Goal: Task Accomplishment & Management: Manage account settings

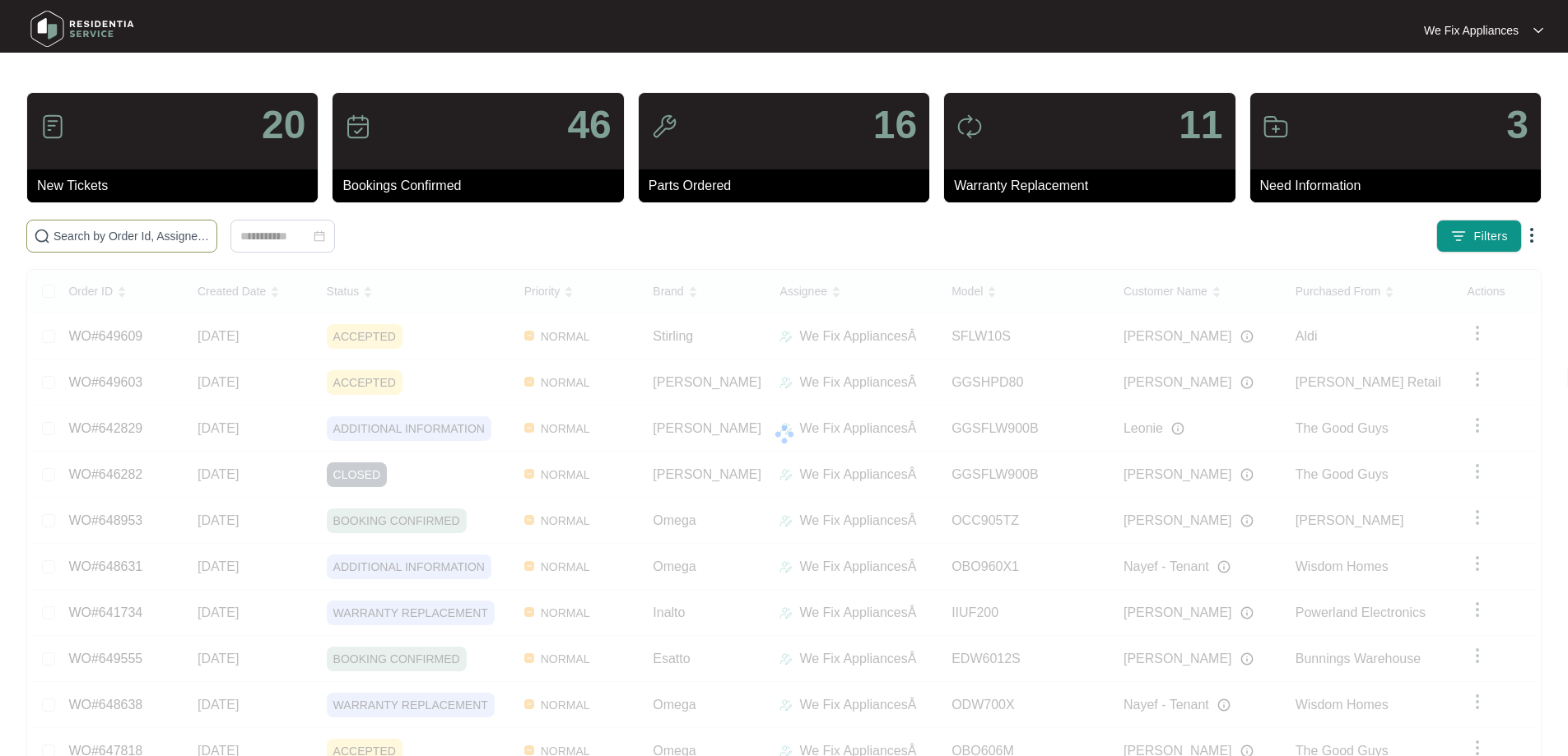
paste input "649649"
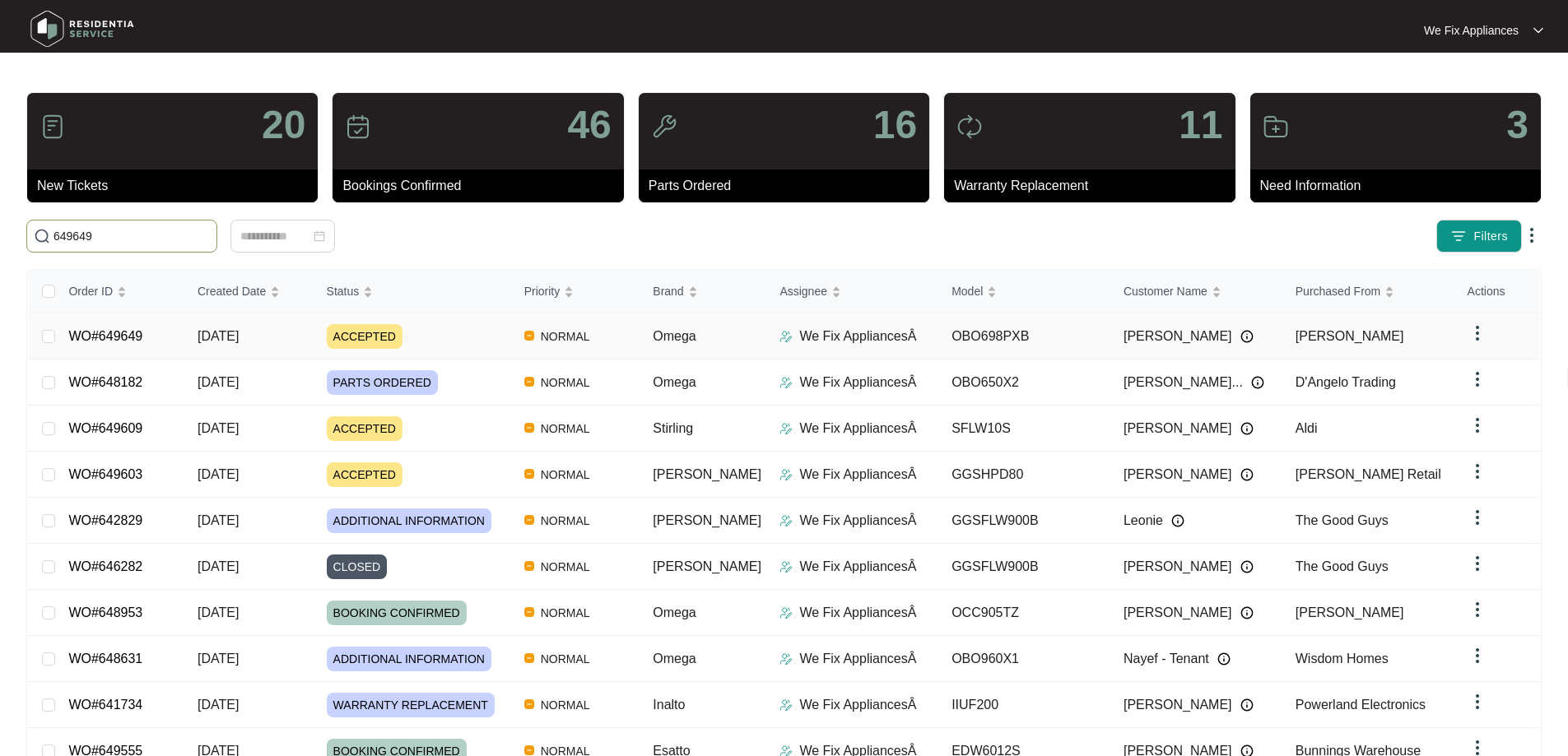
type input "649649"
click at [111, 337] on link "WO#649649" at bounding box center [105, 336] width 74 height 14
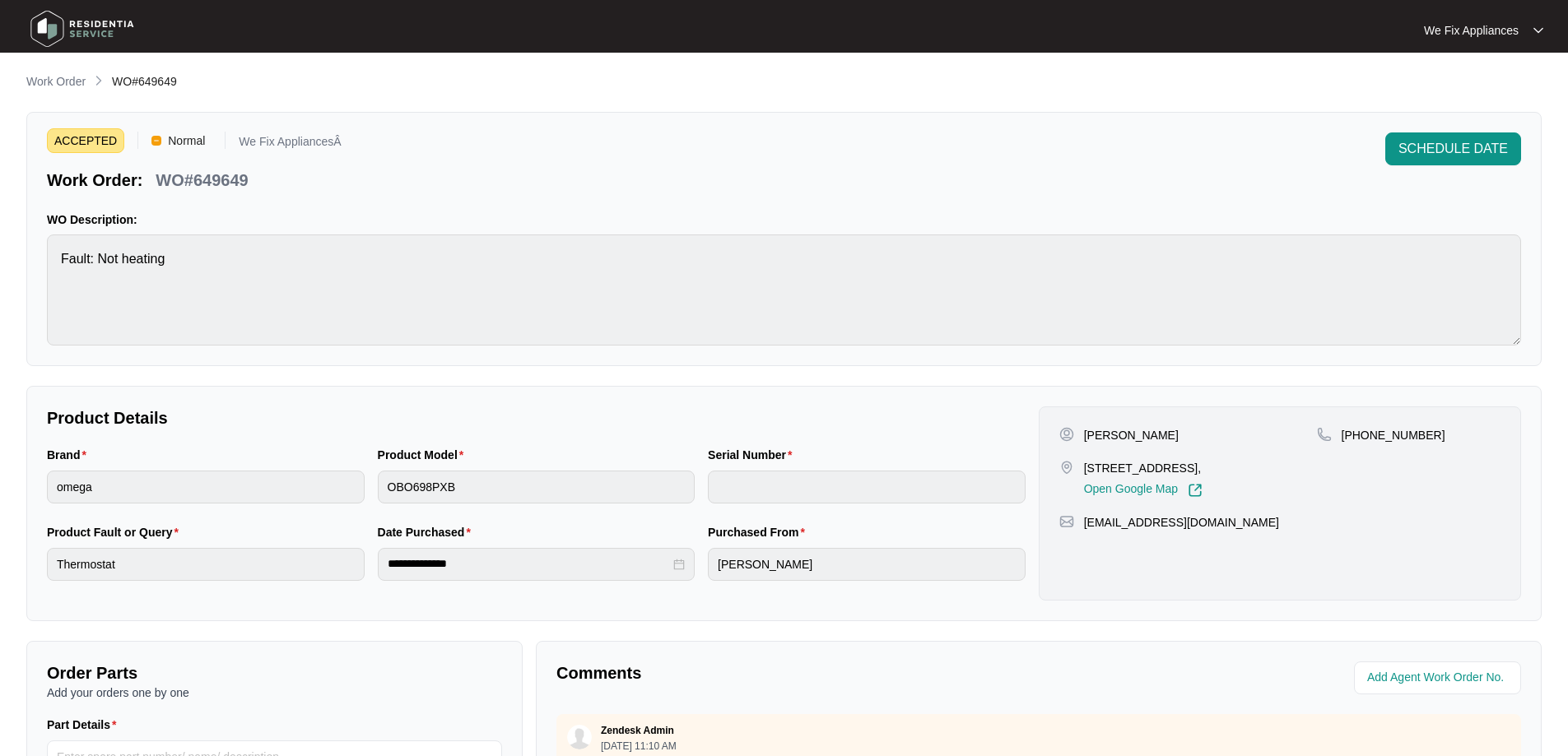
click at [94, 27] on img at bounding box center [83, 28] width 115 height 49
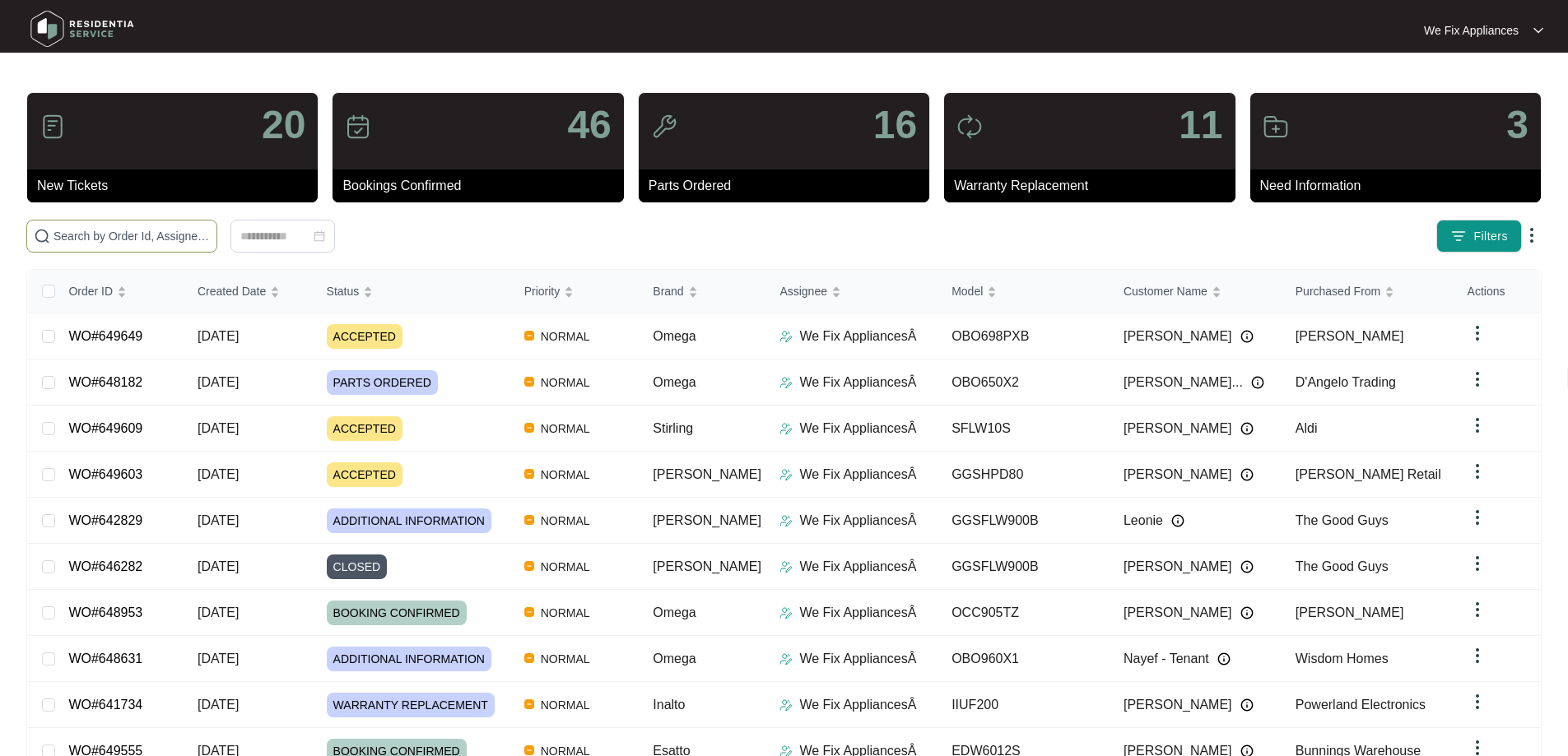
paste input "649649"
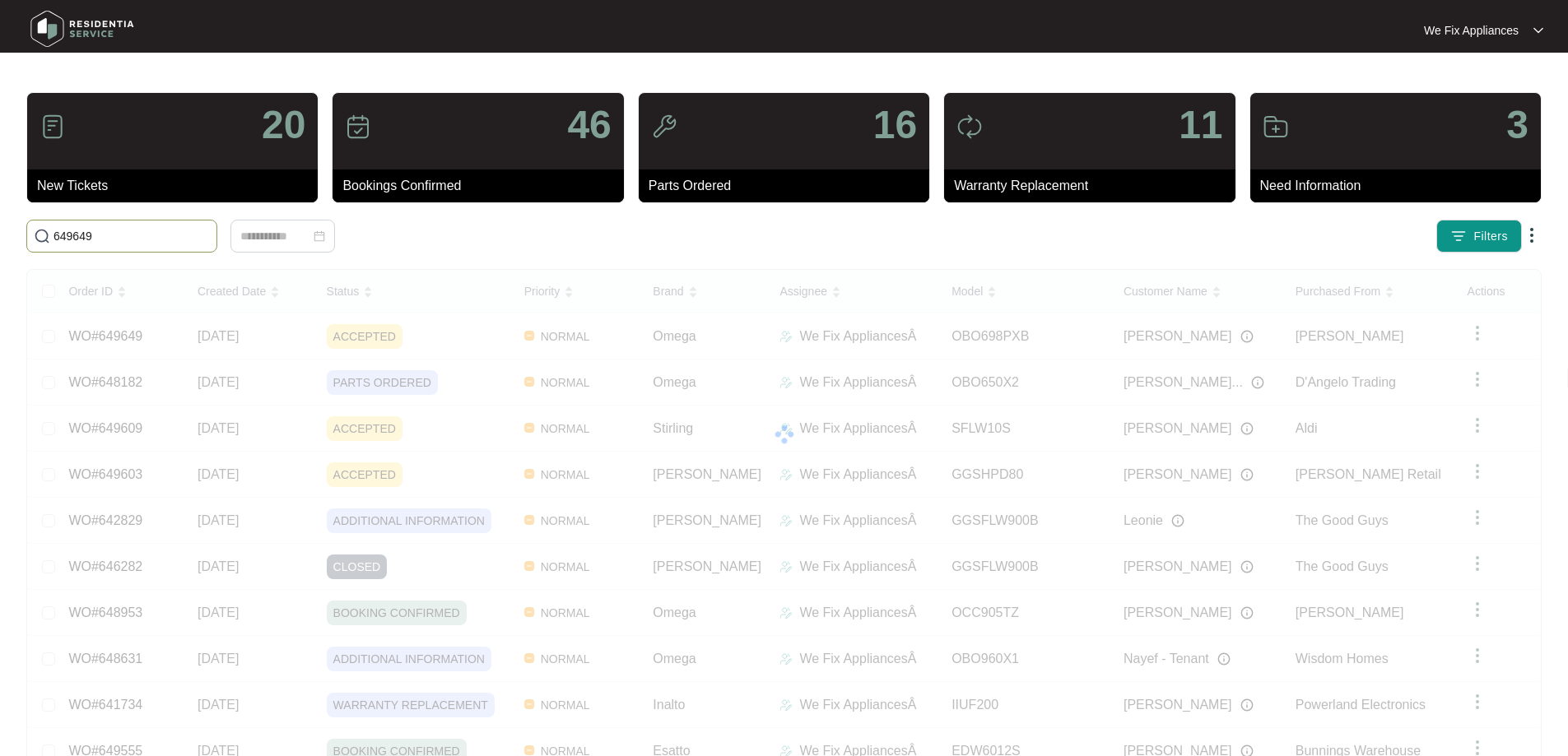
type input "649649"
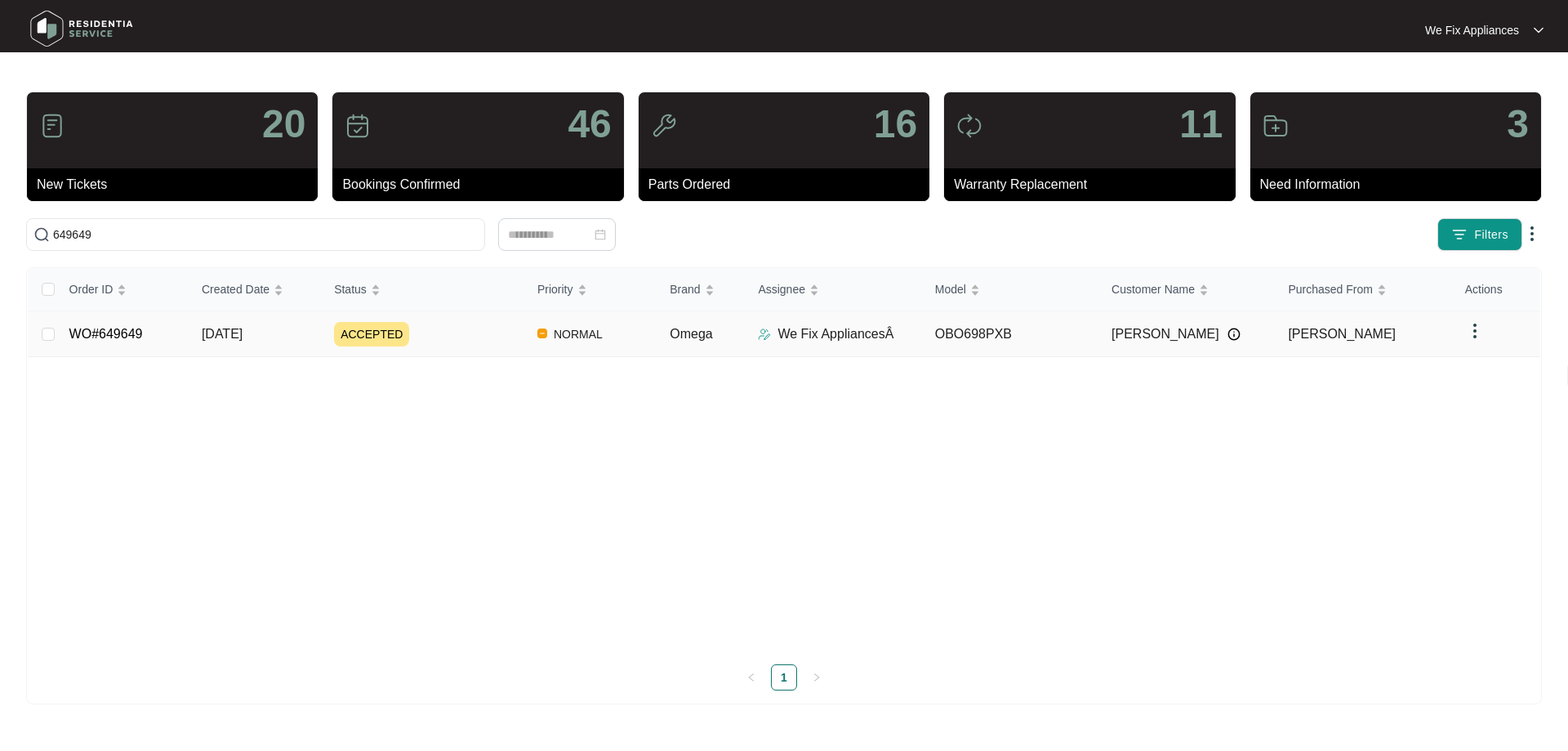
click at [141, 325] on td "WO#649649" at bounding box center [122, 334] width 133 height 46
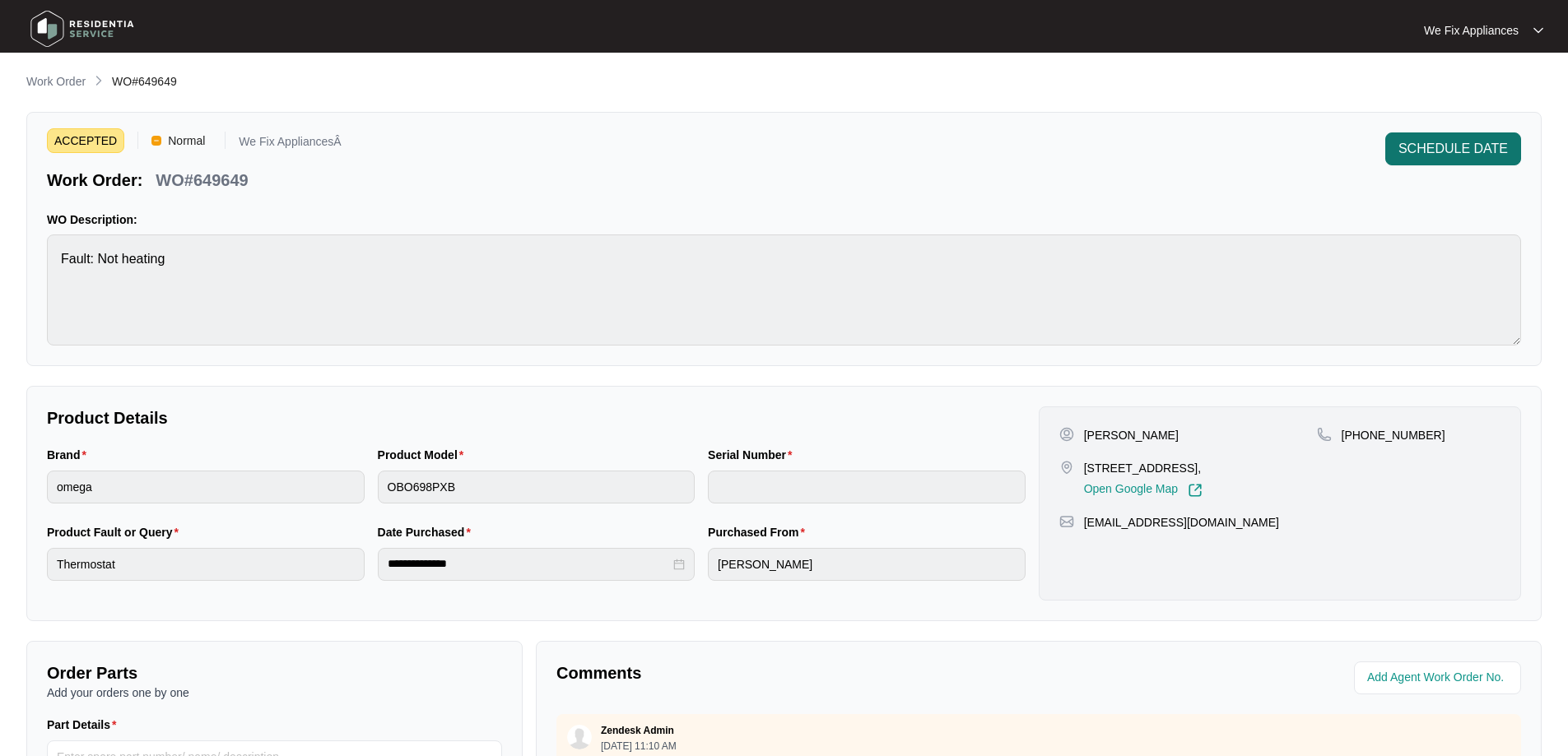
click at [1439, 144] on span "SCHEDULE DATE" at bounding box center [1453, 148] width 109 height 20
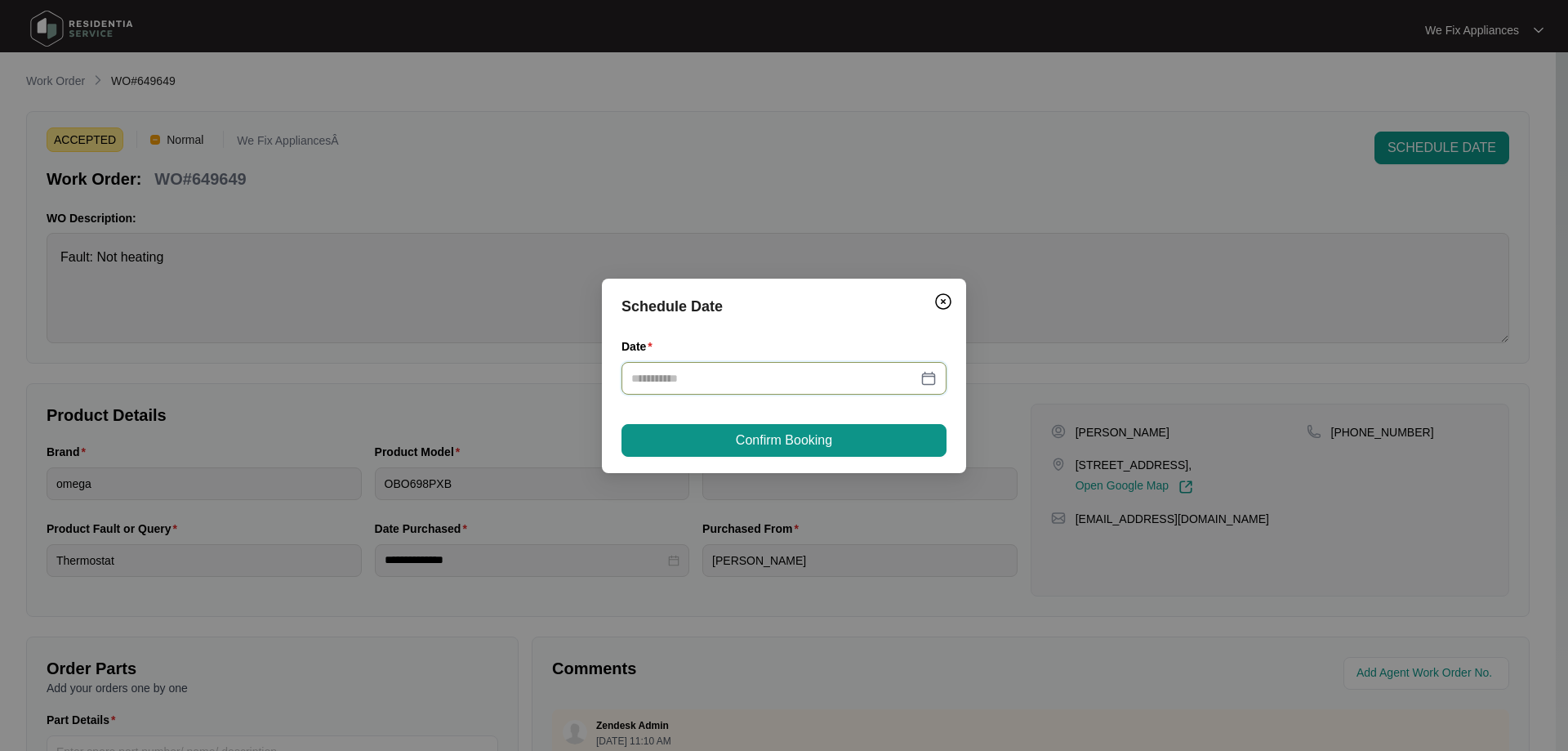
click at [851, 376] on input "Date" at bounding box center [775, 378] width 286 height 18
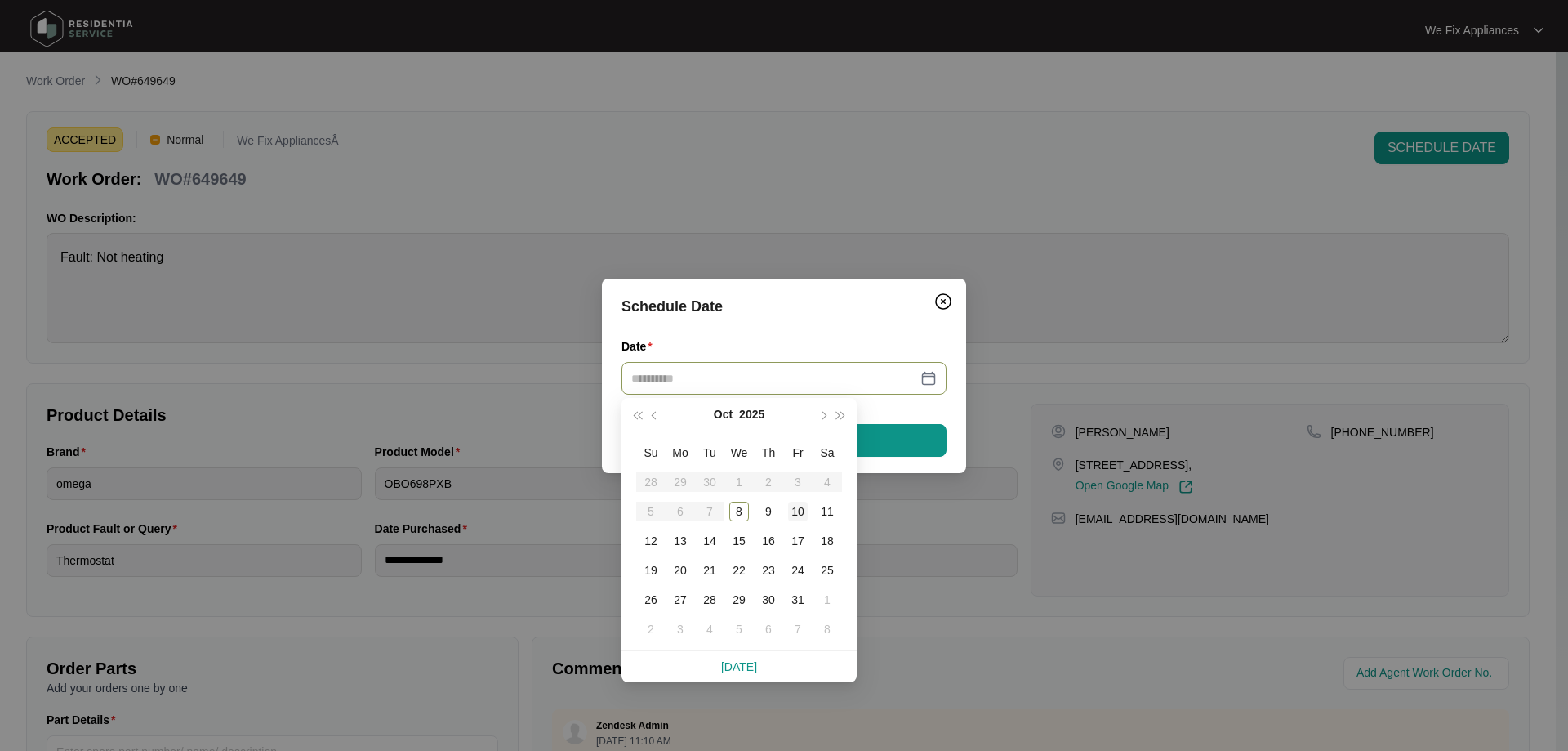
type input "**********"
click at [793, 502] on div "10" at bounding box center [798, 512] width 20 height 20
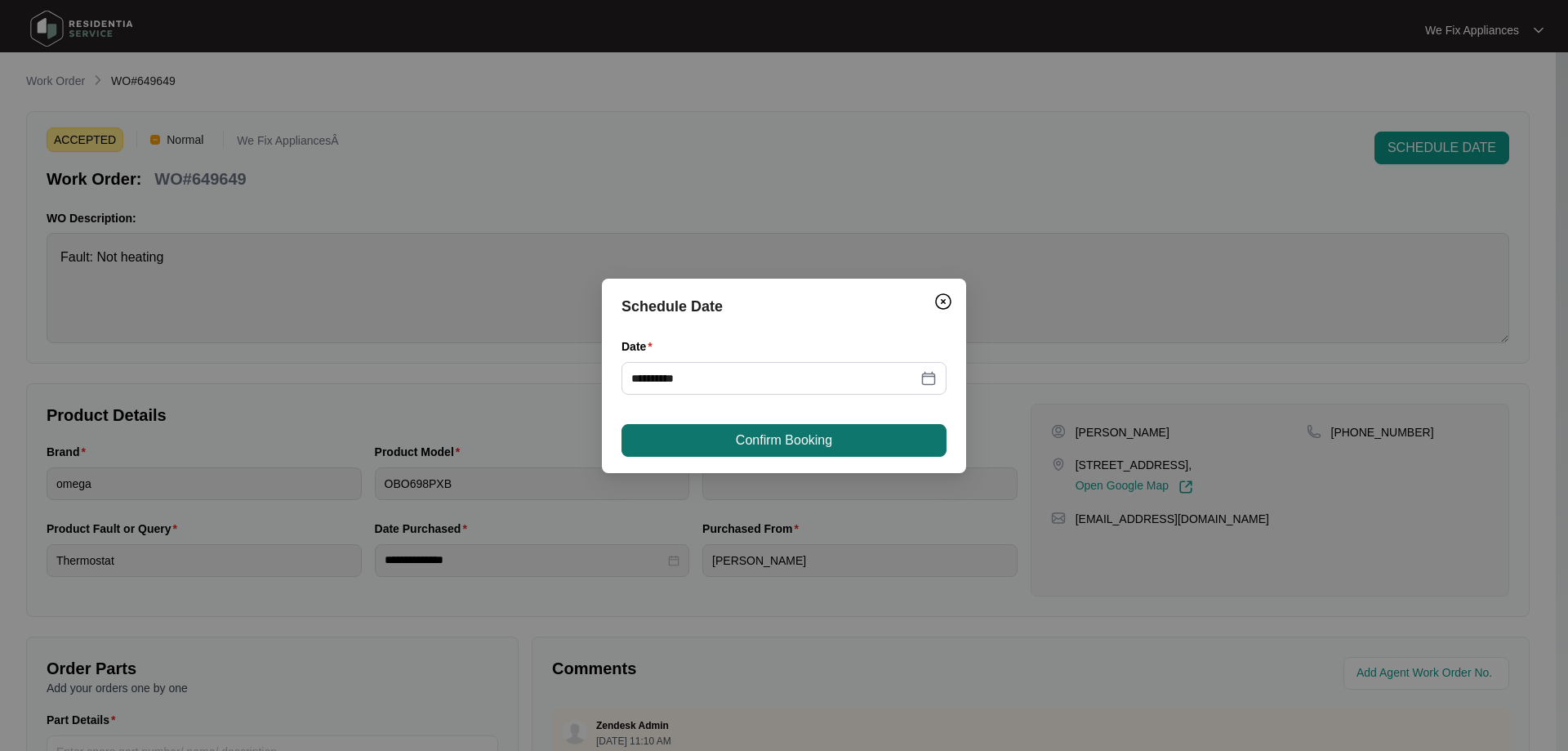
click at [813, 438] on span "Confirm Booking" at bounding box center [784, 440] width 97 height 20
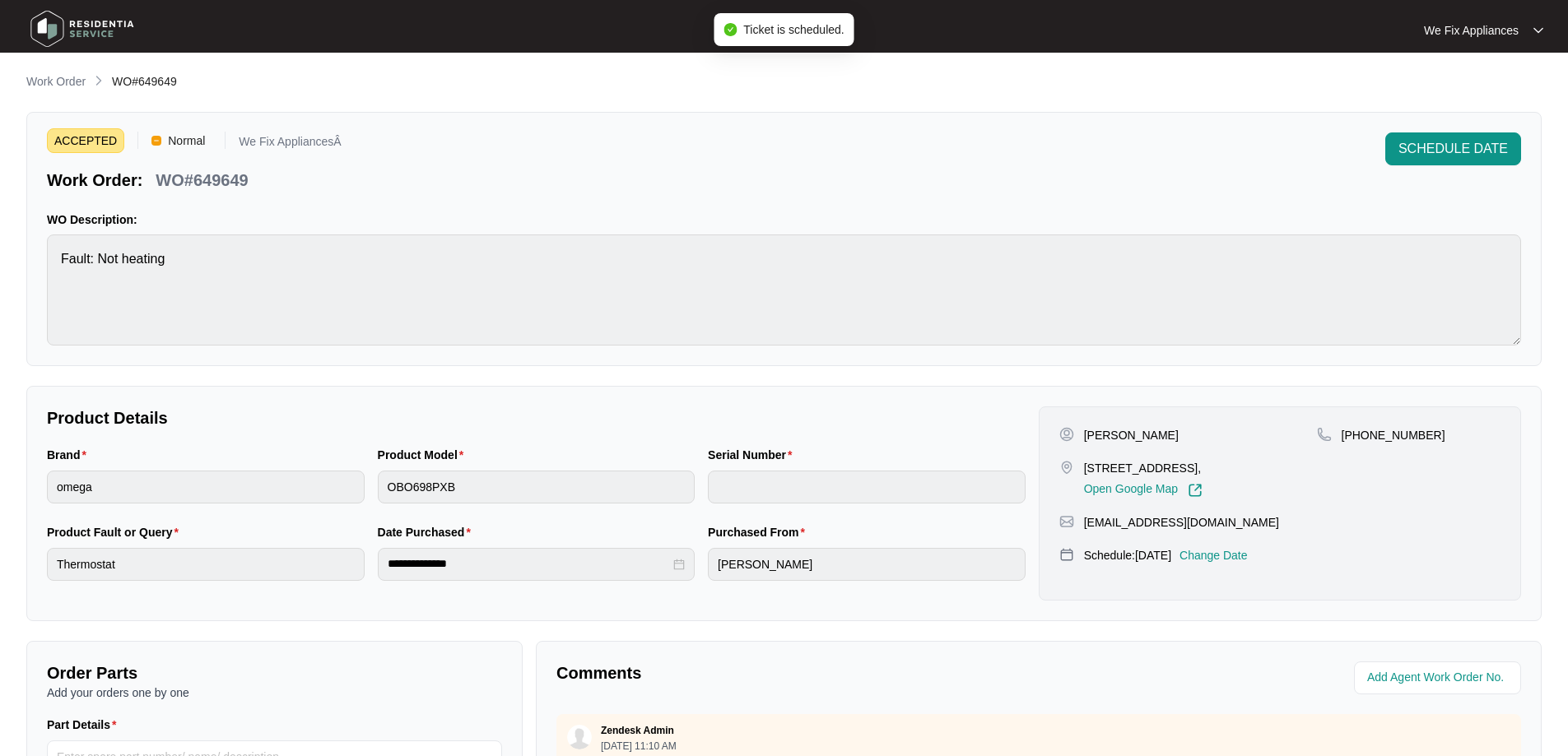
click at [109, 30] on img at bounding box center [83, 28] width 115 height 49
